Goal: Find specific page/section: Find specific page/section

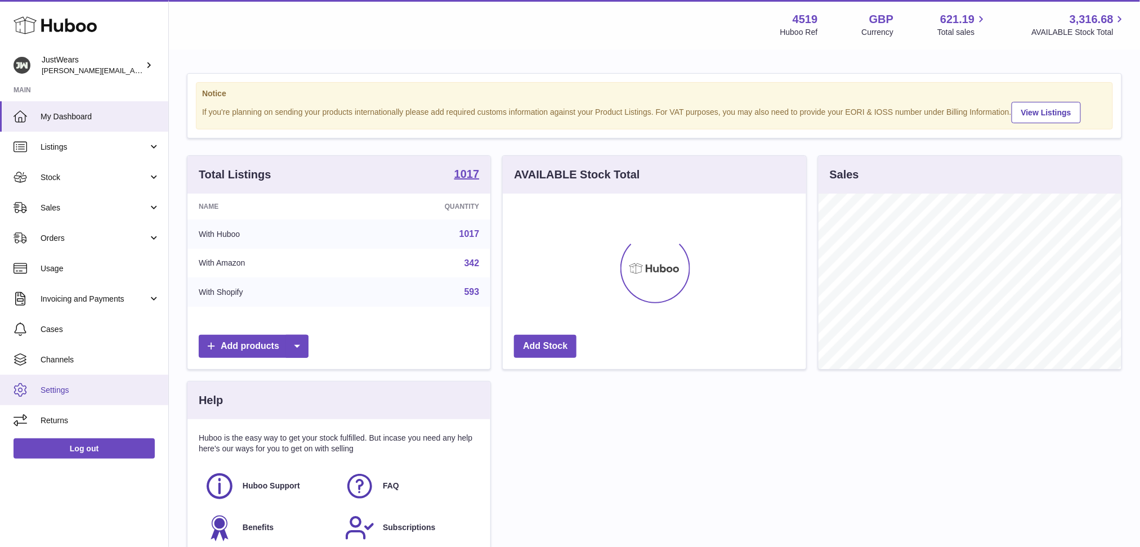
scroll to position [175, 302]
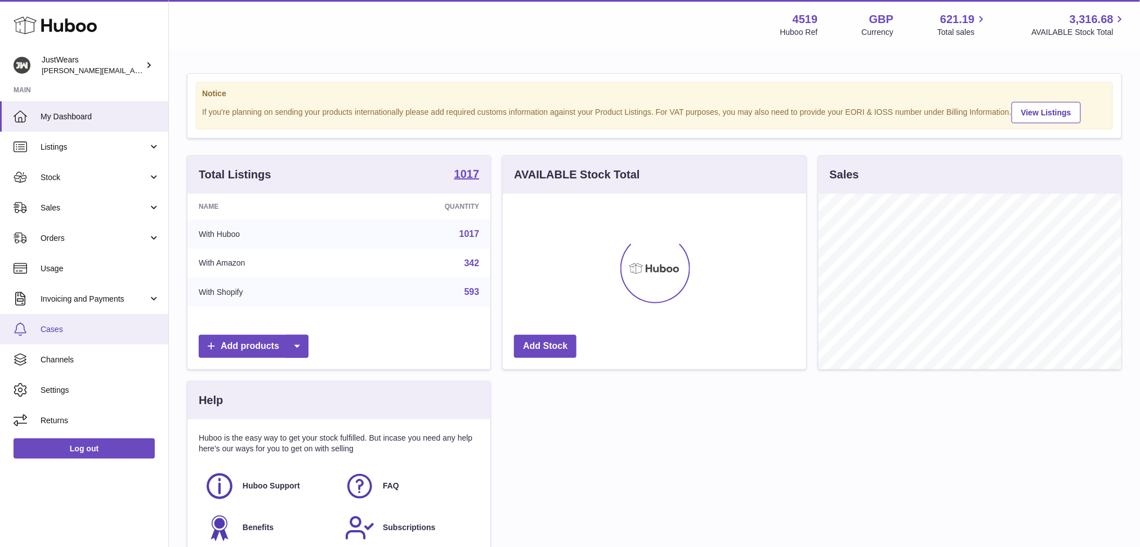
click at [58, 333] on span "Cases" at bounding box center [100, 329] width 119 height 11
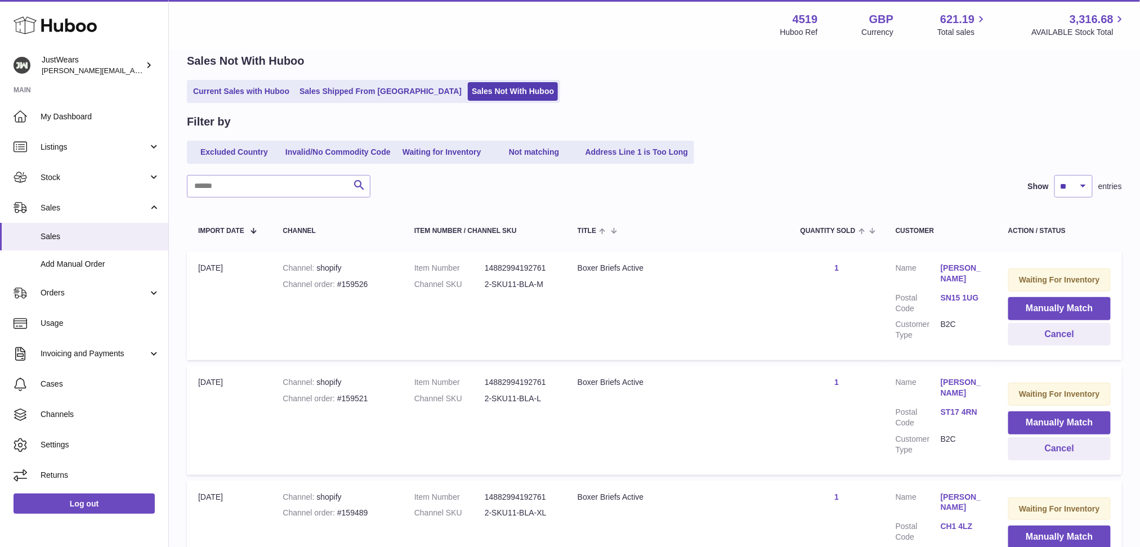
scroll to position [75, 0]
